Goal: Task Accomplishment & Management: Complete application form

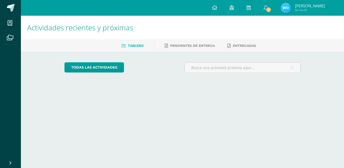
click at [172, 60] on div "todas las Actividades No tienes actividades Échale un vistazo a los demás perío…" at bounding box center [182, 70] width 257 height 36
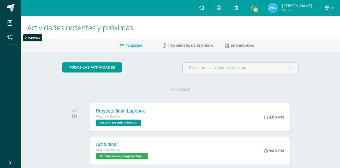
click at [11, 39] on icon at bounding box center [10, 37] width 7 height 5
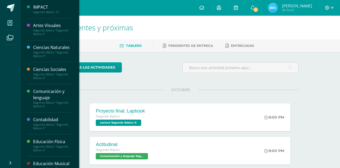
click at [8, 20] on icon at bounding box center [10, 22] width 5 height 5
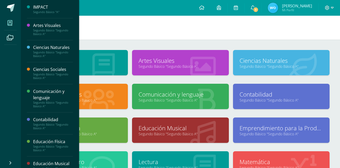
click at [50, 9] on div "IMPACT" at bounding box center [53, 7] width 40 height 6
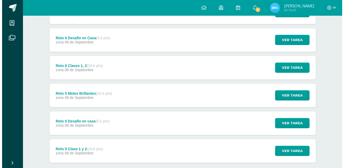
scroll to position [254, 0]
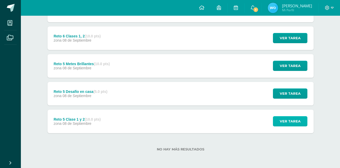
click at [280, 122] on button "Ver tarea" at bounding box center [290, 121] width 34 height 10
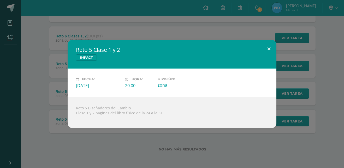
click at [268, 45] on button at bounding box center [269, 49] width 15 height 18
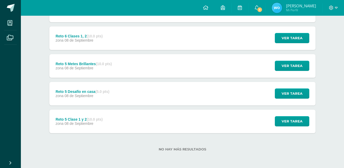
click at [298, 104] on div "Reto 5 Clase 1 y 2 IMPACT Fecha: [DATE] Hora: 20:00 División: zona" at bounding box center [172, 84] width 340 height 88
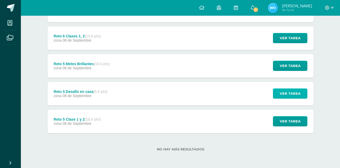
click at [292, 94] on span "Ver tarea" at bounding box center [290, 94] width 21 height 10
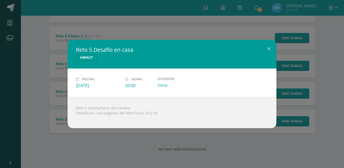
click at [267, 37] on div "Reto 5 Desafío en casa IMPACT Fecha: [DATE] Hora: 20:00 División: zona" at bounding box center [172, 84] width 344 height 168
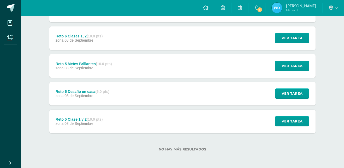
click at [267, 43] on div "Reto 5 Desafío en casa IMPACT Fecha: [DATE] Hora: 20:00 División: zona" at bounding box center [172, 84] width 340 height 88
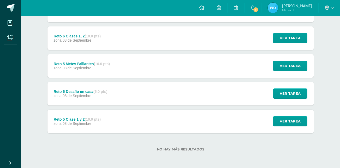
click at [288, 59] on div "Ver tarea" at bounding box center [289, 66] width 49 height 24
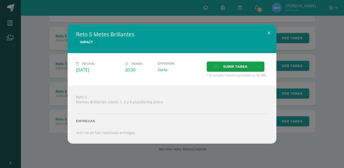
click at [268, 50] on div "Reto 5 Metes Brillantes IMPACT" at bounding box center [172, 38] width 209 height 29
click at [270, 32] on button at bounding box center [269, 33] width 15 height 18
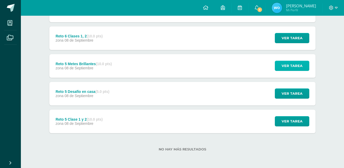
click at [288, 62] on span "Ver tarea" at bounding box center [292, 66] width 21 height 10
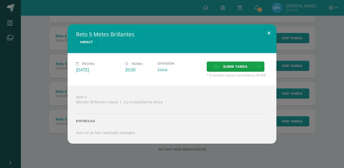
click at [269, 33] on button at bounding box center [269, 33] width 15 height 18
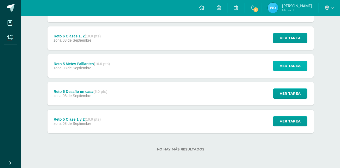
click at [285, 62] on span "Ver tarea" at bounding box center [290, 66] width 21 height 10
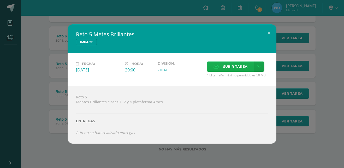
click at [225, 66] on span "Subir tarea" at bounding box center [235, 67] width 24 height 10
click at [0, 0] on input "Subir tarea" at bounding box center [0, 0] width 0 height 0
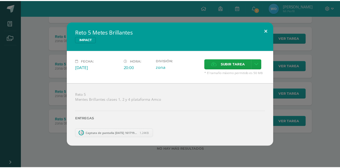
scroll to position [227, 0]
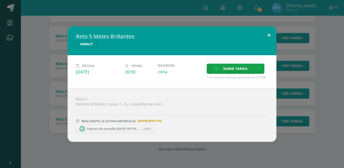
click at [267, 29] on button at bounding box center [269, 35] width 15 height 18
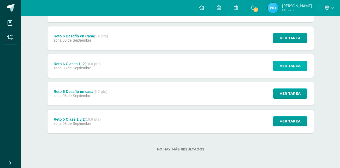
click at [278, 62] on button "Ver tarea" at bounding box center [290, 66] width 34 height 10
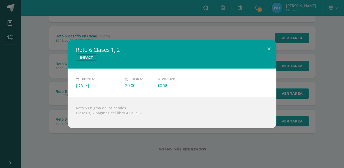
click at [278, 46] on div "Reto 6 Clases 1, 2 IMPACT Fecha: Lunes 08 de Septiembre Hora: 20:00 División: z…" at bounding box center [172, 84] width 340 height 88
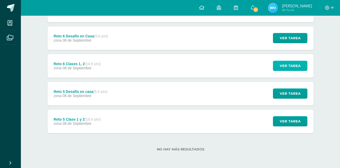
click at [285, 68] on span "Ver tarea" at bounding box center [290, 66] width 21 height 10
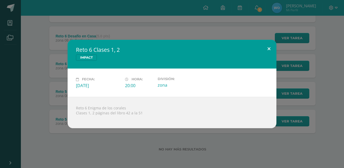
click at [265, 47] on button at bounding box center [269, 49] width 15 height 18
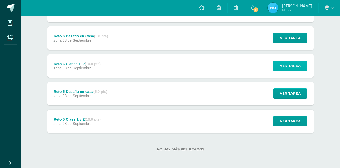
click at [291, 61] on span "Ver tarea" at bounding box center [290, 66] width 21 height 10
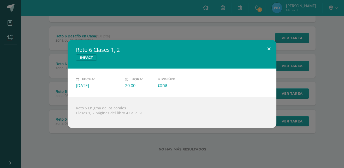
click at [267, 48] on button at bounding box center [269, 49] width 15 height 18
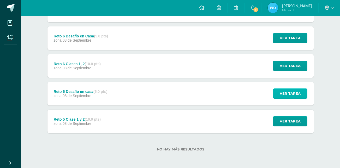
click at [282, 95] on span "Ver tarea" at bounding box center [290, 94] width 21 height 10
click at [287, 36] on span "Ver tarea" at bounding box center [290, 38] width 21 height 10
click at [285, 124] on span "Ver tarea" at bounding box center [290, 121] width 21 height 10
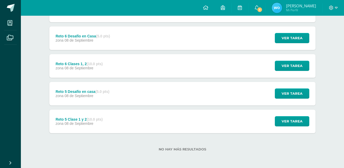
click at [294, 88] on div "Reto 5 Clase 1 y 2 IMPACT Fecha: Lunes 08 de Septiembre Hora: 20:00 División: z…" at bounding box center [172, 84] width 340 height 88
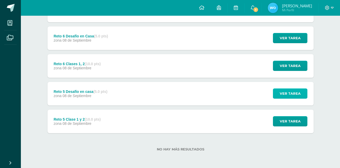
click at [294, 90] on span "Ver tarea" at bounding box center [290, 94] width 21 height 10
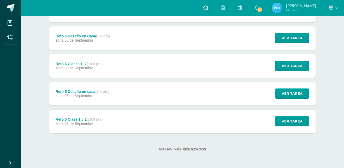
click at [291, 69] on div "Reto 5 Desafío en casa IMPACT Fecha: Lunes 08 de Septiembre Hora: 20:00 Divisió…" at bounding box center [172, 84] width 340 height 88
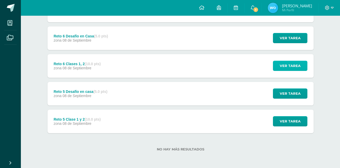
click at [290, 66] on span "Ver tarea" at bounding box center [290, 66] width 21 height 10
click at [291, 38] on span "Ver tarea" at bounding box center [290, 38] width 21 height 10
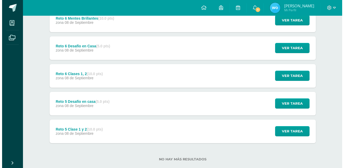
scroll to position [216, 0]
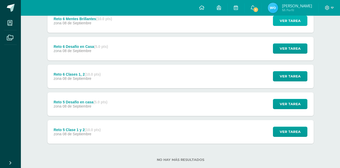
click at [284, 18] on span "Ver tarea" at bounding box center [290, 21] width 21 height 10
click at [294, 22] on span "Ver tarea" at bounding box center [290, 21] width 21 height 10
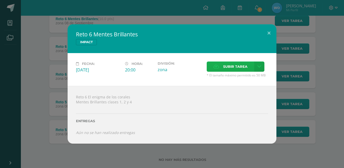
click at [230, 65] on span "Subir tarea" at bounding box center [235, 67] width 24 height 10
click at [0, 0] on input "Subir tarea" at bounding box center [0, 0] width 0 height 0
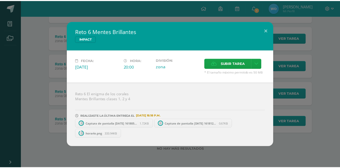
scroll to position [199, 0]
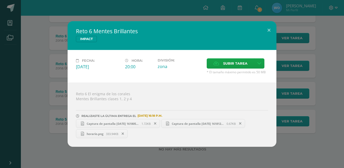
click at [122, 133] on span at bounding box center [123, 134] width 9 height 6
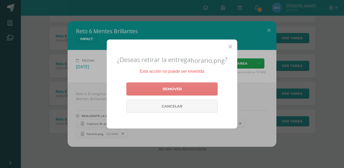
click at [177, 88] on link "Remover" at bounding box center [171, 88] width 91 height 13
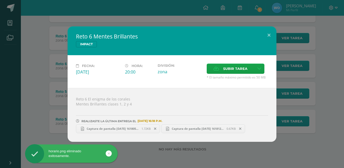
click at [328, 72] on div "Reto 6 Mentes Brillantes IMPACT Fecha: Lunes 08 de Septiembre Hora: 20:00 Divis…" at bounding box center [172, 83] width 340 height 115
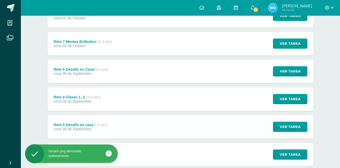
scroll to position [160, 0]
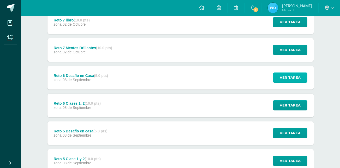
click at [287, 78] on span "Ver tarea" at bounding box center [290, 78] width 21 height 10
click at [281, 48] on span "Ver tarea" at bounding box center [290, 50] width 21 height 10
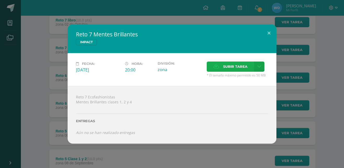
click at [244, 69] on span "Subir tarea" at bounding box center [235, 67] width 24 height 10
click at [0, 0] on input "Subir tarea" at bounding box center [0, 0] width 0 height 0
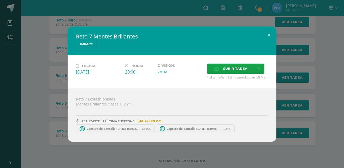
click at [318, 47] on div "Reto 7 Mentes Brillantes IMPACT Fecha: Jueves 02 de Octubre Hora: 20:00 Divisió…" at bounding box center [172, 83] width 340 height 115
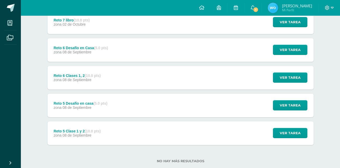
click at [318, 47] on div "Unidad 4 Unidad 1 Unidad 2 Unidad 3 Unidad 4 Reto 8 Desafío en casa (10.0 pts) …" at bounding box center [180, 35] width 287 height 287
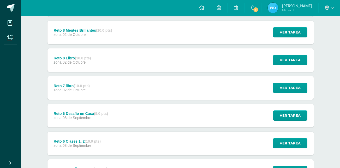
scroll to position [86, 0]
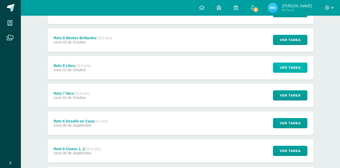
click at [298, 67] on span "Ver tarea" at bounding box center [290, 68] width 21 height 10
click at [294, 40] on span "Ver tarea" at bounding box center [290, 40] width 21 height 10
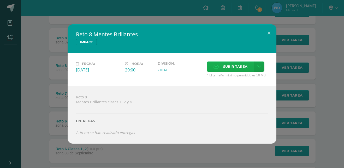
click at [241, 68] on span "Subir tarea" at bounding box center [235, 67] width 24 height 10
click at [0, 0] on input "Subir tarea" at bounding box center [0, 0] width 0 height 0
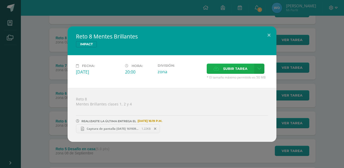
click at [232, 72] on span "Subir tarea" at bounding box center [235, 69] width 24 height 10
click at [0, 0] on input "Subir tarea" at bounding box center [0, 0] width 0 height 0
click at [267, 35] on button at bounding box center [269, 35] width 15 height 18
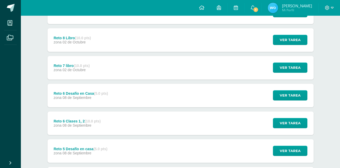
click at [331, 51] on div "IMPACT Segundo Básico "A" Anuncios Temas Actividades Unidad 4 Unidad 1 Unidad 2…" at bounding box center [180, 77] width 319 height 296
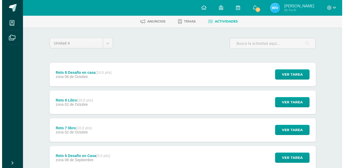
scroll to position [24, 0]
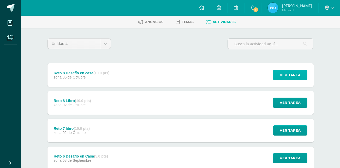
click at [296, 71] on span "Ver tarea" at bounding box center [290, 75] width 21 height 10
